Goal: Task Accomplishment & Management: Manage account settings

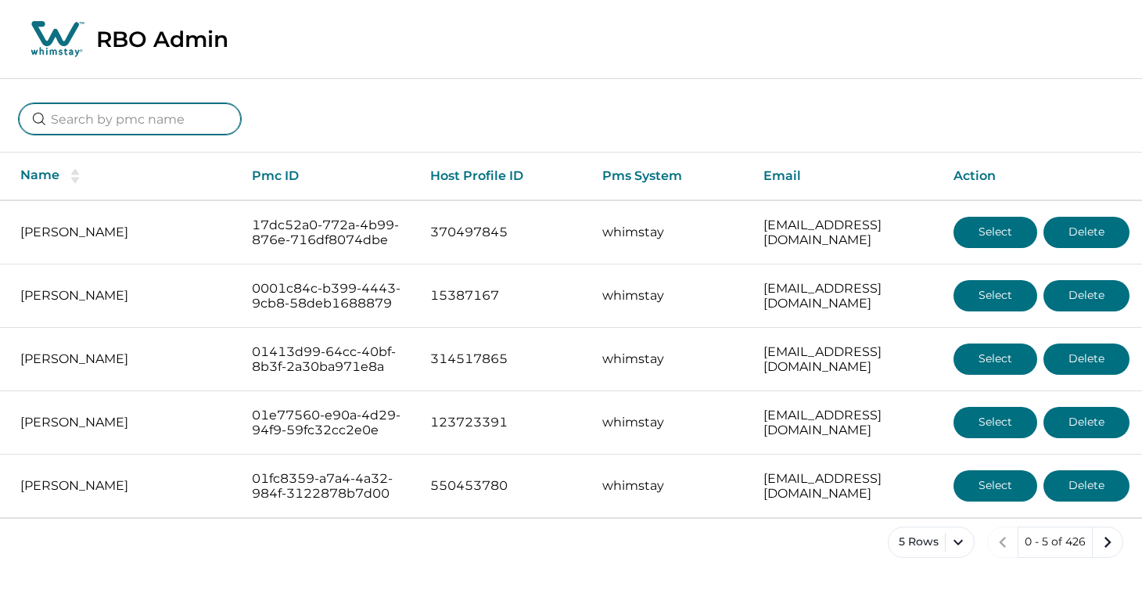
click at [129, 118] on input at bounding box center [130, 118] width 222 height 31
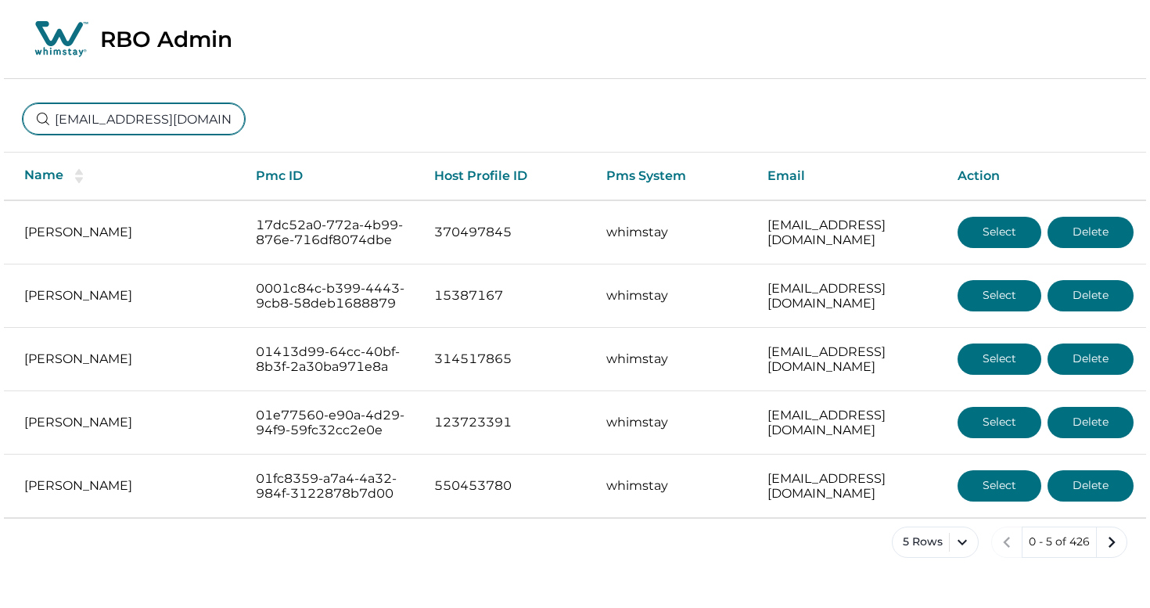
scroll to position [0, 48]
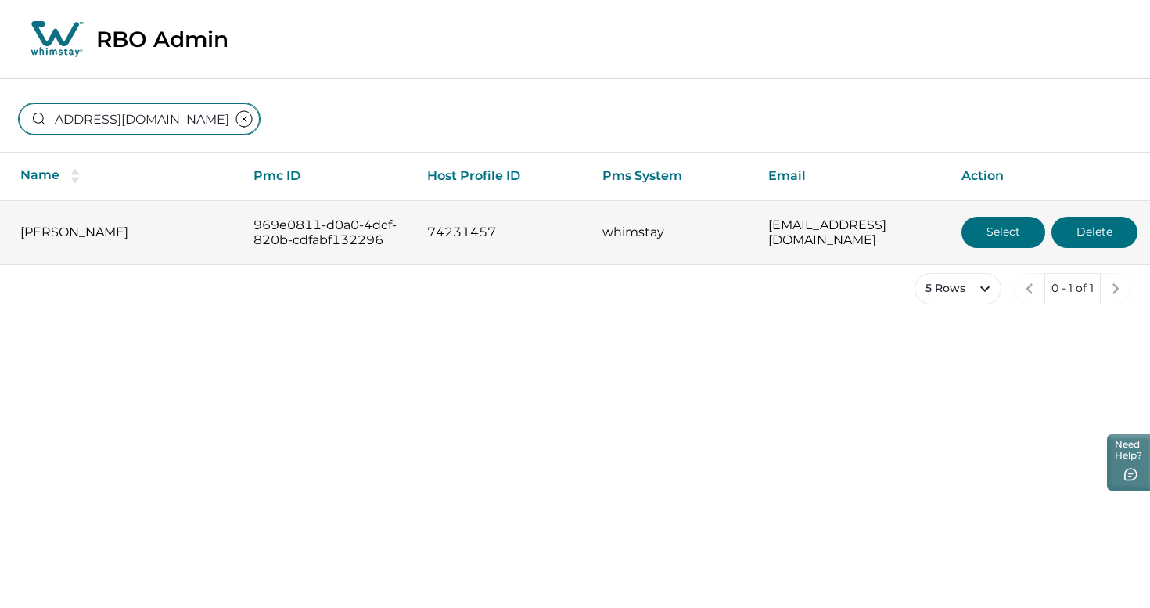
type input "[EMAIL_ADDRESS][DOMAIN_NAME]"
click at [1003, 236] on button "Select" at bounding box center [1003, 232] width 84 height 31
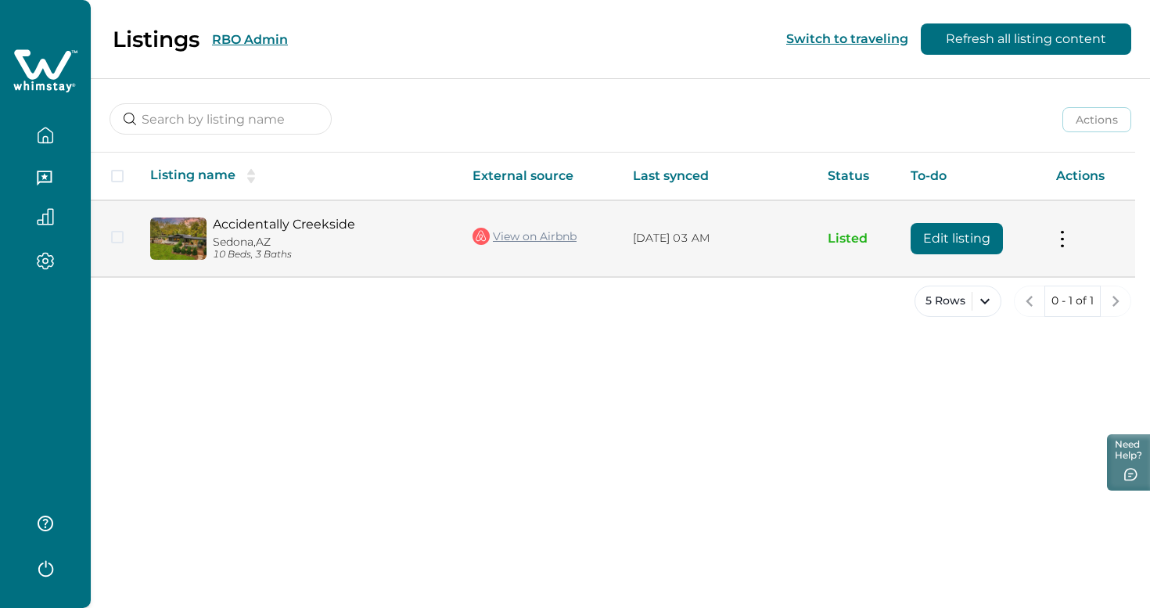
click at [974, 242] on button "Edit listing" at bounding box center [956, 238] width 92 height 31
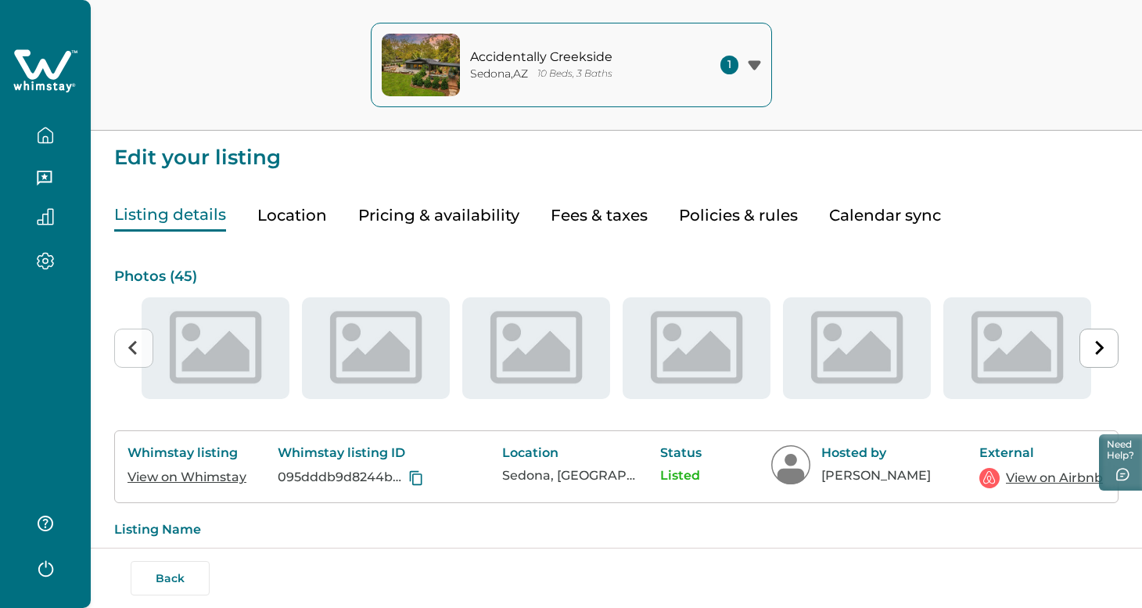
type input "15"
click at [552, 219] on button "Fees & taxes" at bounding box center [599, 215] width 97 height 32
type input "11"
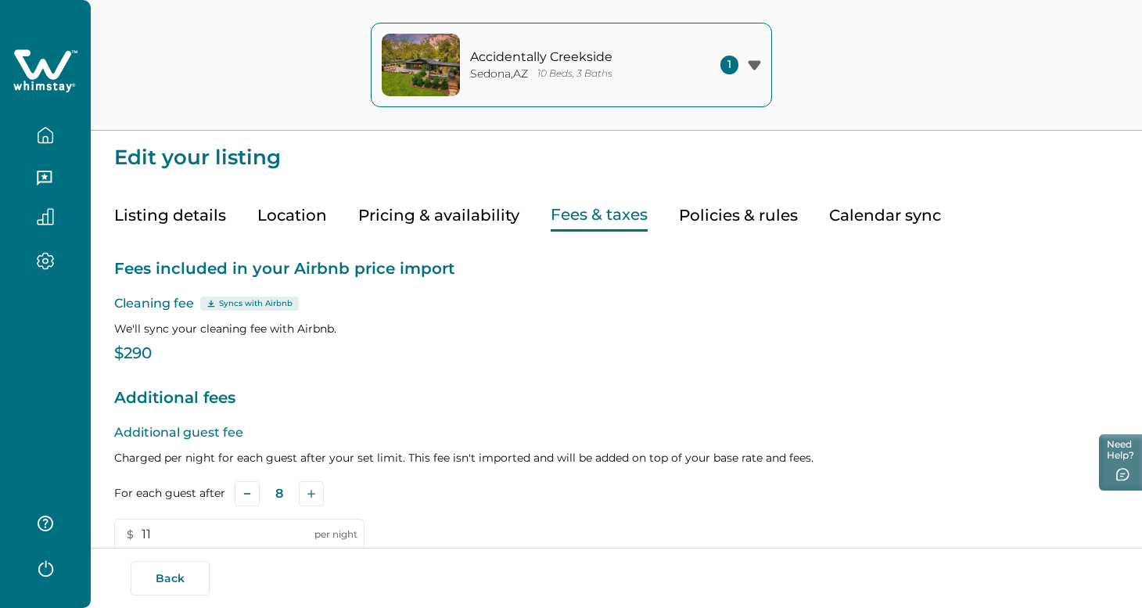
click at [423, 217] on button "Pricing & availability" at bounding box center [438, 215] width 161 height 32
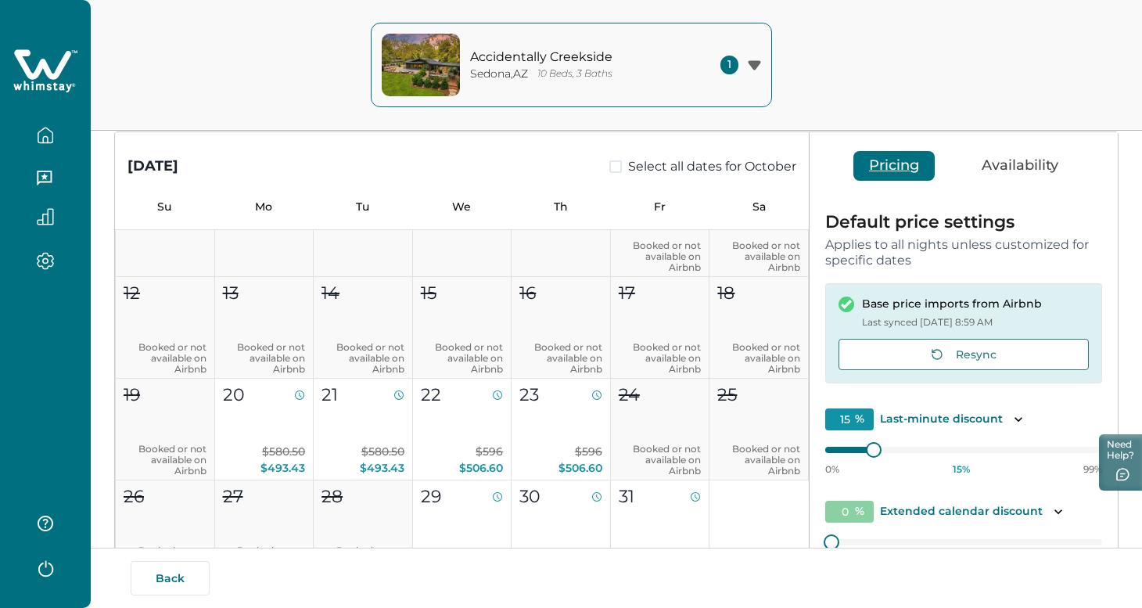
scroll to position [311, 0]
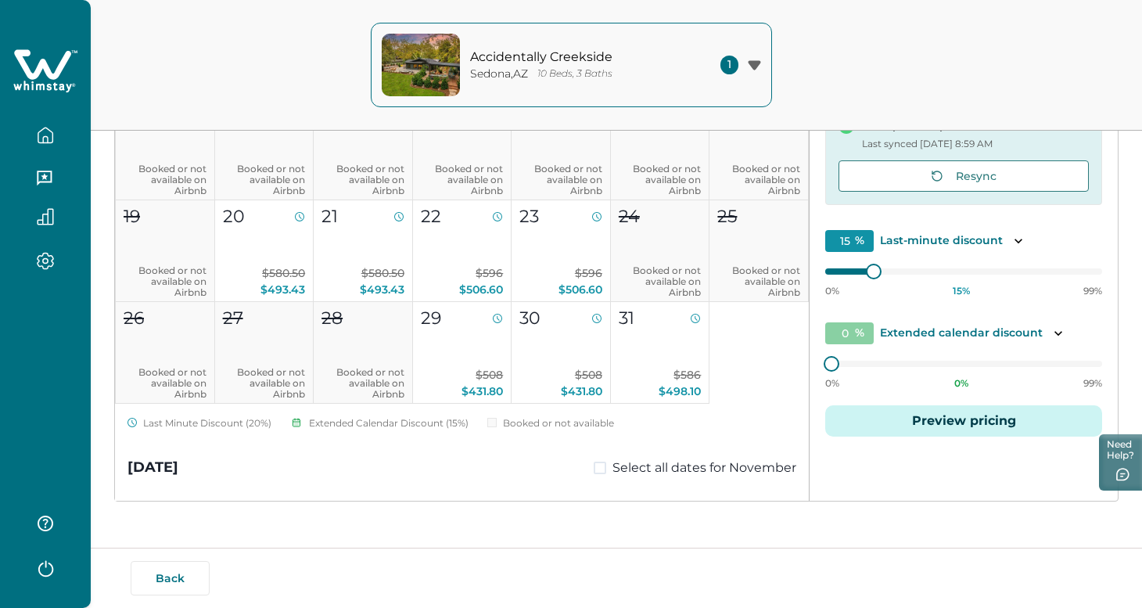
click at [977, 422] on button "Preview pricing" at bounding box center [963, 420] width 277 height 31
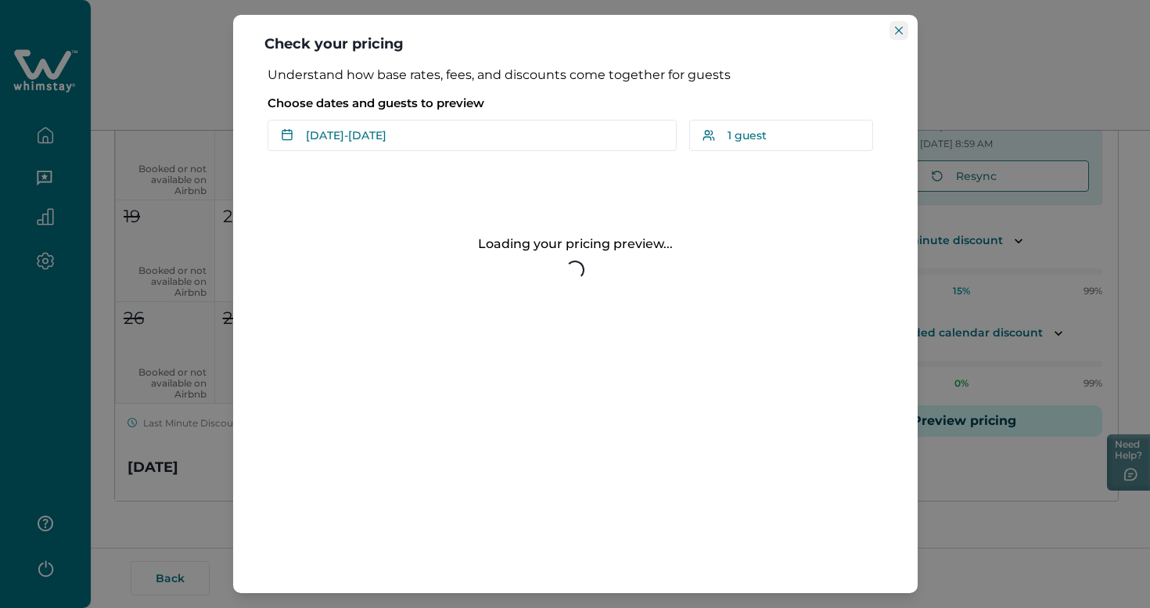
click at [895, 27] on icon "Close" at bounding box center [899, 31] width 8 height 8
